Goal: Check status: Check status

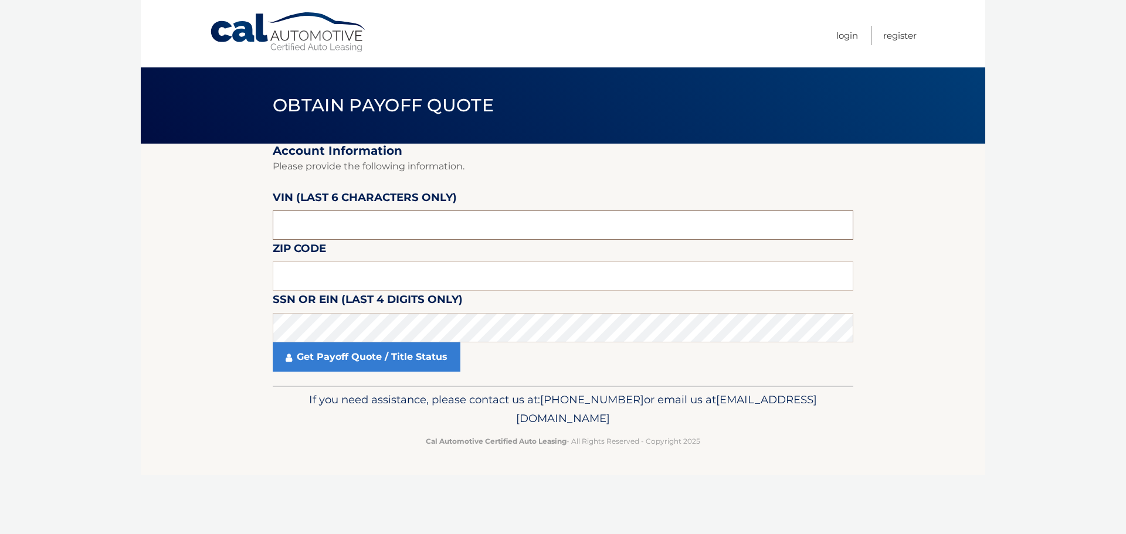
click at [393, 226] on input "text" at bounding box center [563, 225] width 581 height 29
drag, startPoint x: 388, startPoint y: 225, endPoint x: 142, endPoint y: 211, distance: 246.2
click at [142, 211] on section "Account Information Please provide the following information. [PERSON_NAME] (la…" at bounding box center [563, 265] width 845 height 242
paste input "595871"
type input "595871"
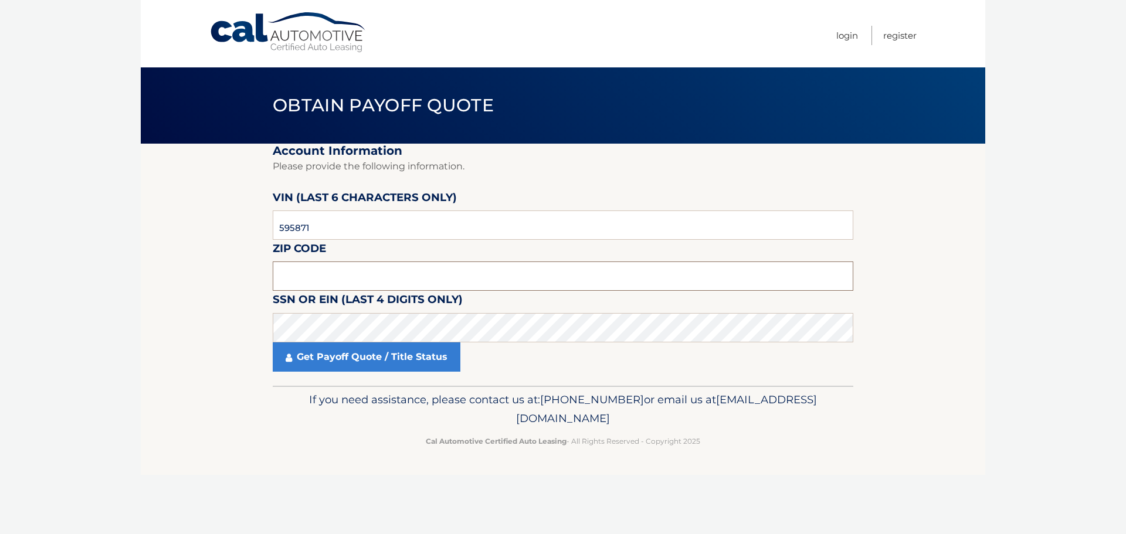
click at [455, 276] on input "text" at bounding box center [563, 276] width 581 height 29
type input "07721"
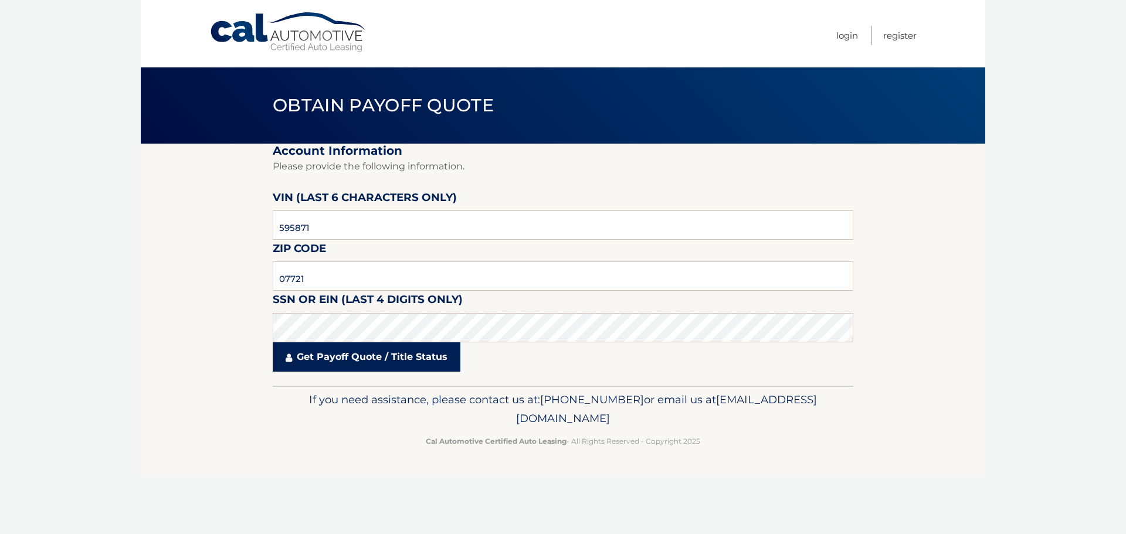
click at [395, 360] on link "Get Payoff Quote / Title Status" at bounding box center [367, 357] width 188 height 29
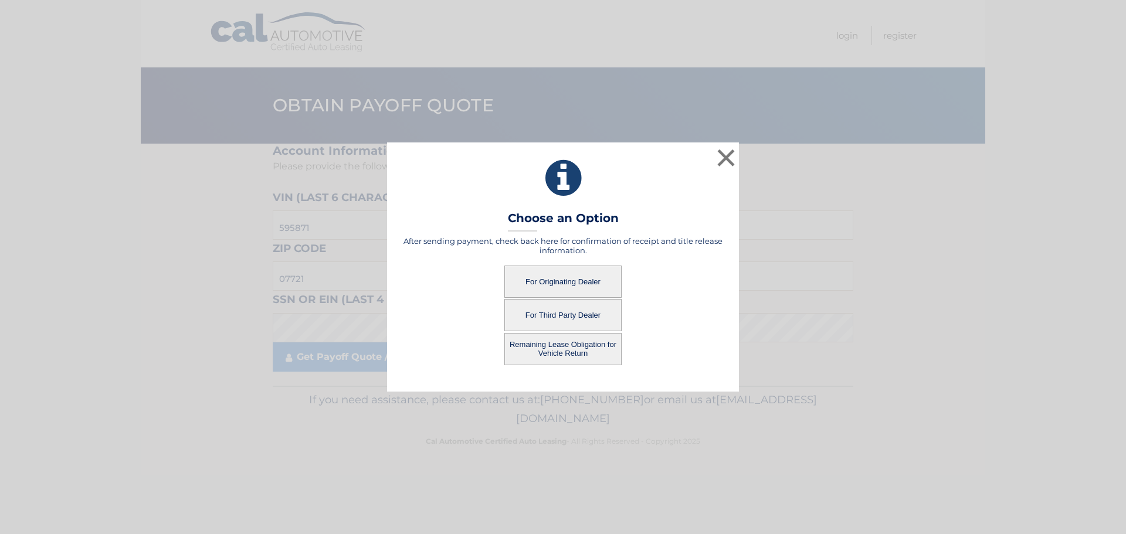
click at [565, 281] on button "For Originating Dealer" at bounding box center [562, 282] width 117 height 32
click at [569, 283] on button "For Originating Dealer" at bounding box center [562, 282] width 117 height 32
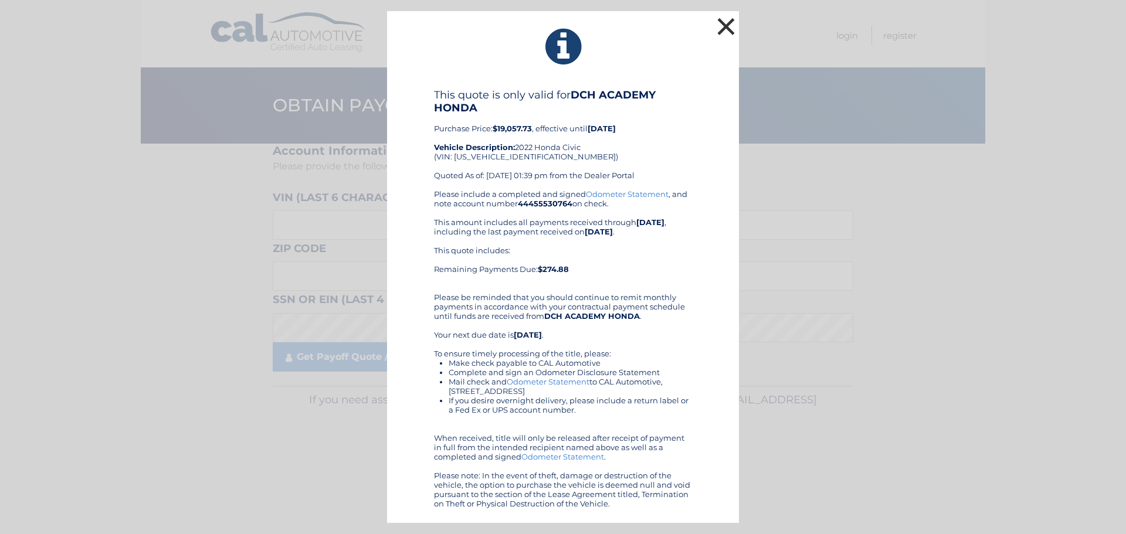
click at [723, 24] on button "×" at bounding box center [725, 26] width 23 height 23
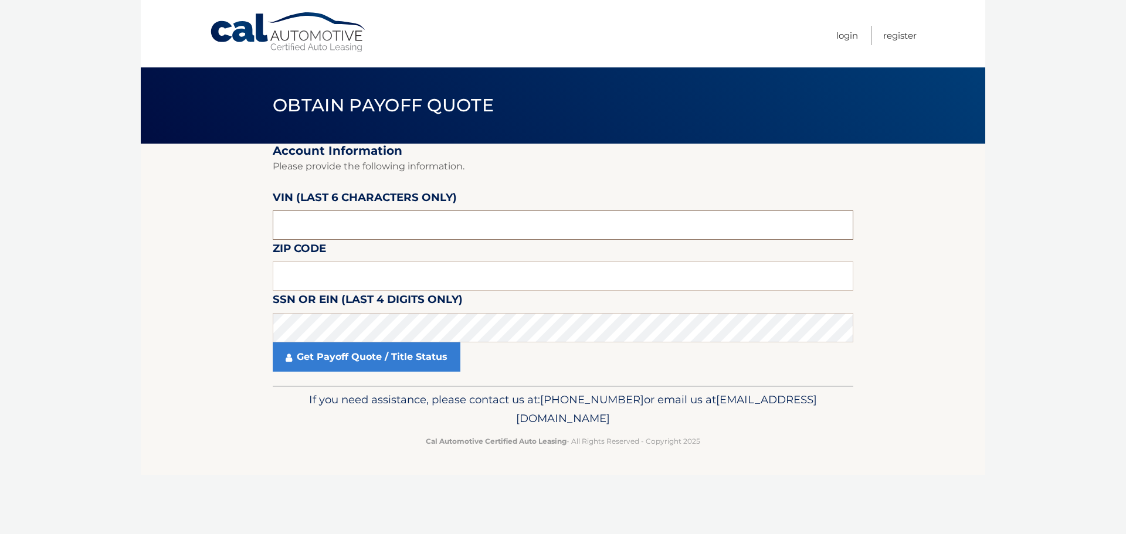
click at [429, 233] on input "text" at bounding box center [563, 225] width 581 height 29
paste input "595871"
type input "595871"
type input "07721"
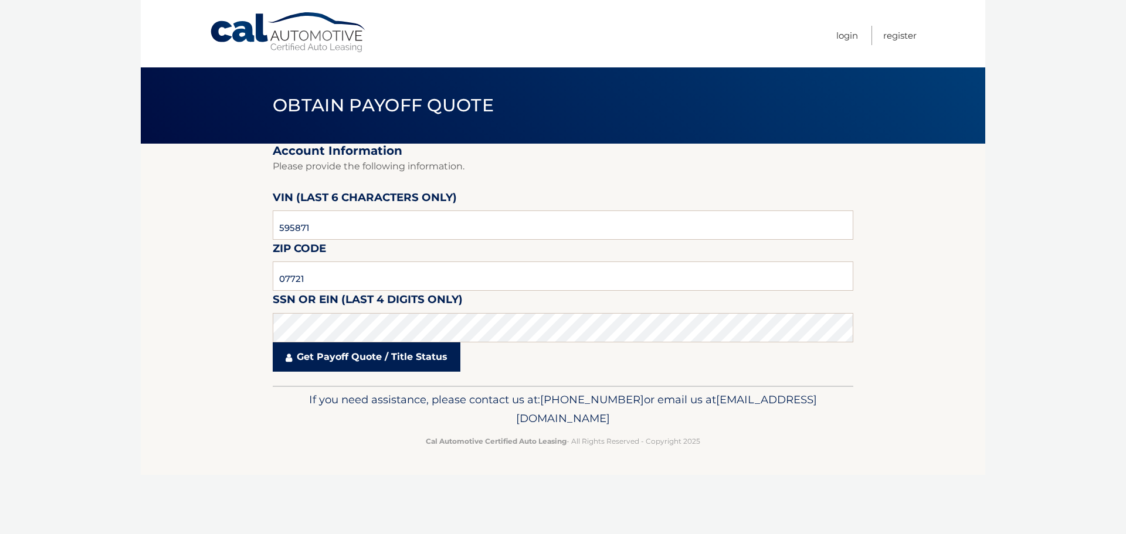
click at [398, 357] on link "Get Payoff Quote / Title Status" at bounding box center [367, 357] width 188 height 29
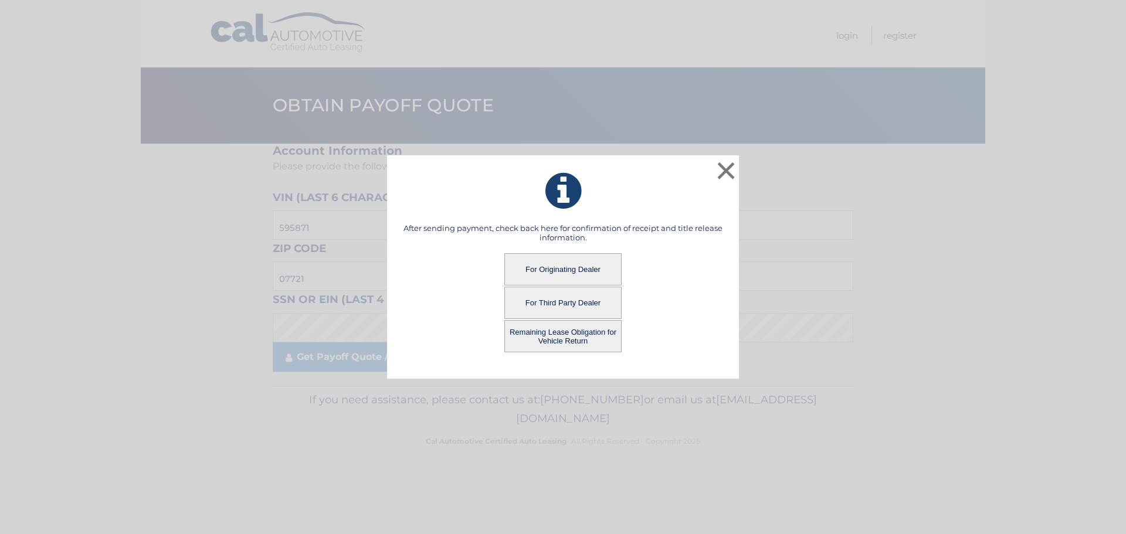
click at [543, 306] on button "For Third Party Dealer" at bounding box center [562, 303] width 117 height 32
click at [574, 303] on button "For Third Party Dealer" at bounding box center [562, 303] width 117 height 32
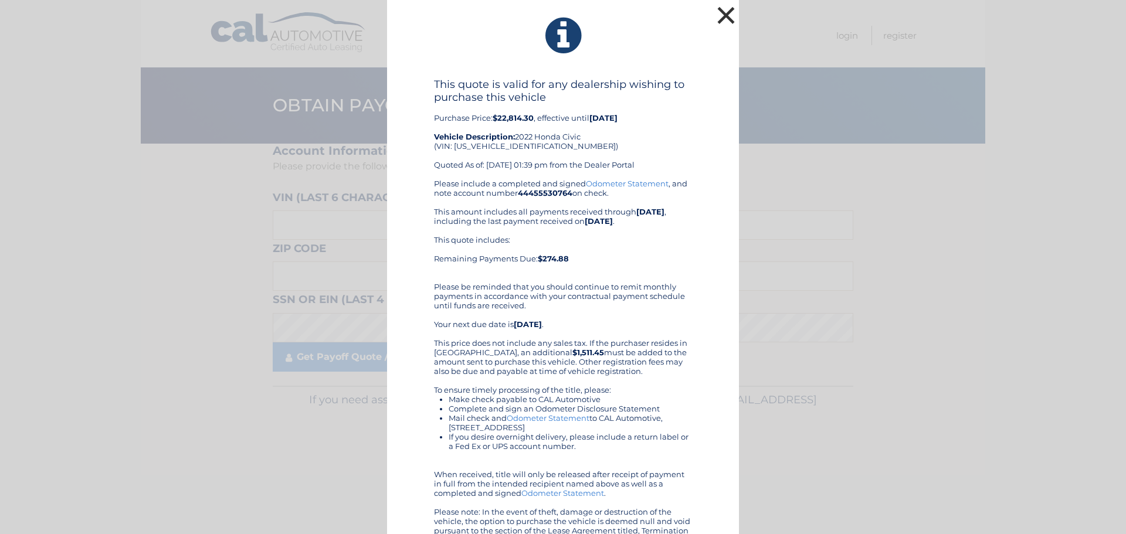
click at [722, 18] on button "×" at bounding box center [725, 15] width 23 height 23
